Goal: Information Seeking & Learning: Learn about a topic

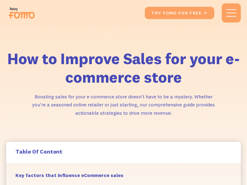
scroll to position [2265, 0]
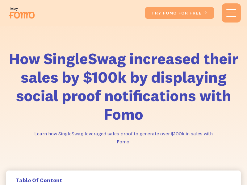
scroll to position [939, 0]
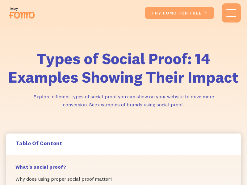
scroll to position [3995, 0]
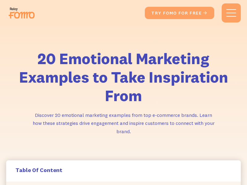
scroll to position [2357, 0]
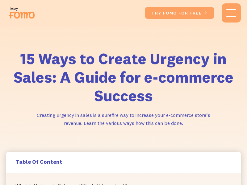
scroll to position [2089, 0]
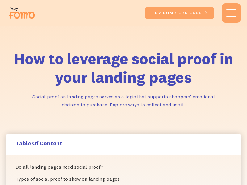
scroll to position [2578, 0]
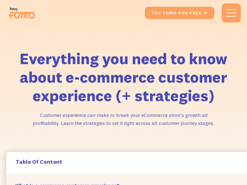
scroll to position [1366, 14]
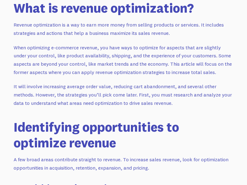
scroll to position [556, 0]
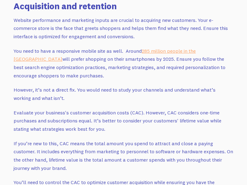
scroll to position [737, 0]
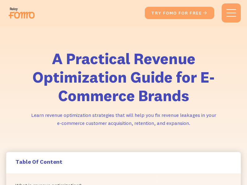
scroll to position [3151, 0]
